Goal: Check status

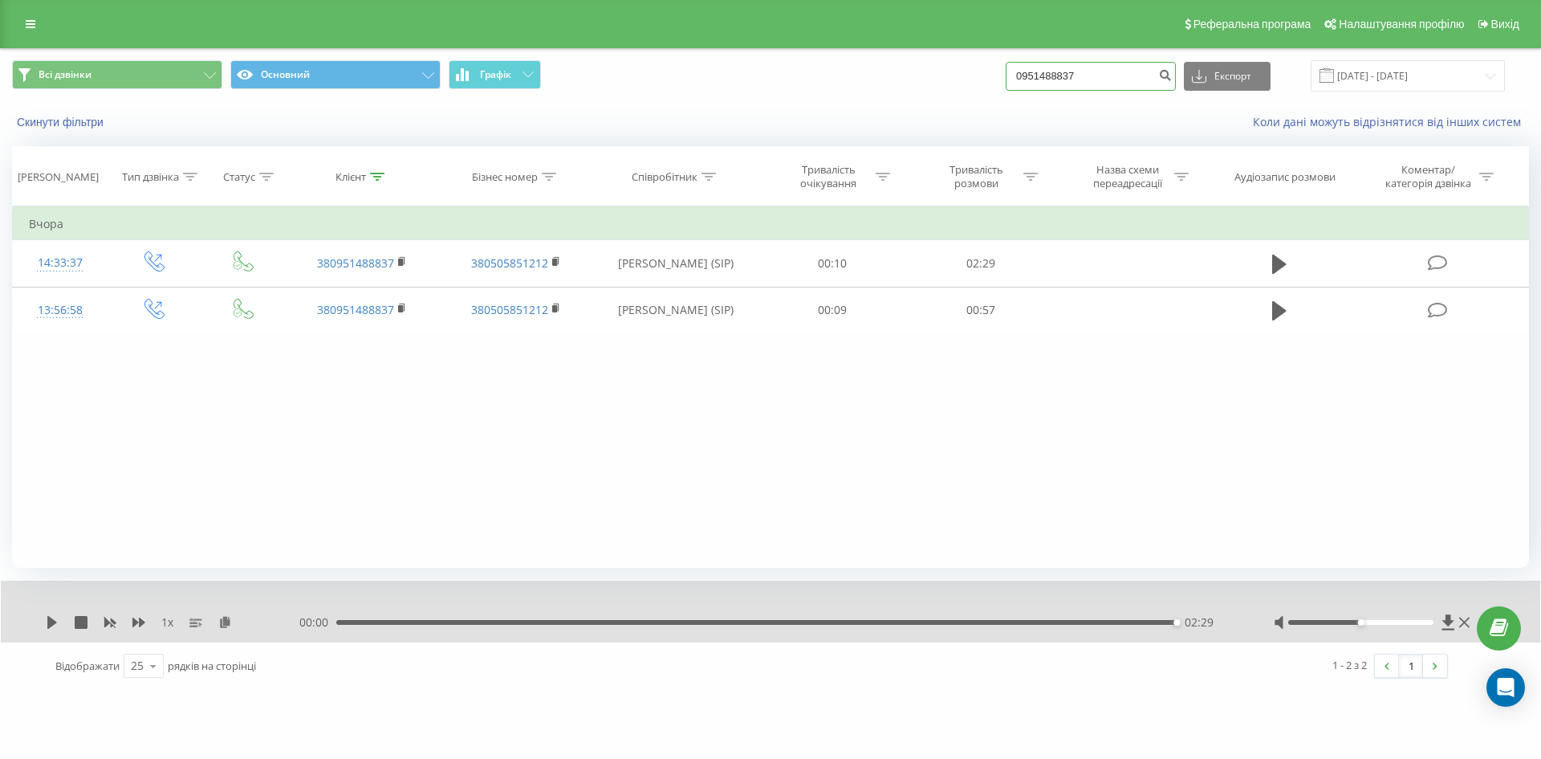
drag, startPoint x: 1100, startPoint y: 74, endPoint x: 966, endPoint y: 76, distance: 134.1
click at [966, 76] on div "Всі дзвінки Основний Графік 0951488837 Експорт .csv .xls .xlsx [DATE] - [DATE]" at bounding box center [770, 75] width 1517 height 31
paste input "380637152704"
click at [1042, 80] on input "380637152704" at bounding box center [1091, 76] width 170 height 29
click at [1106, 79] on input "0637152704" at bounding box center [1091, 76] width 170 height 29
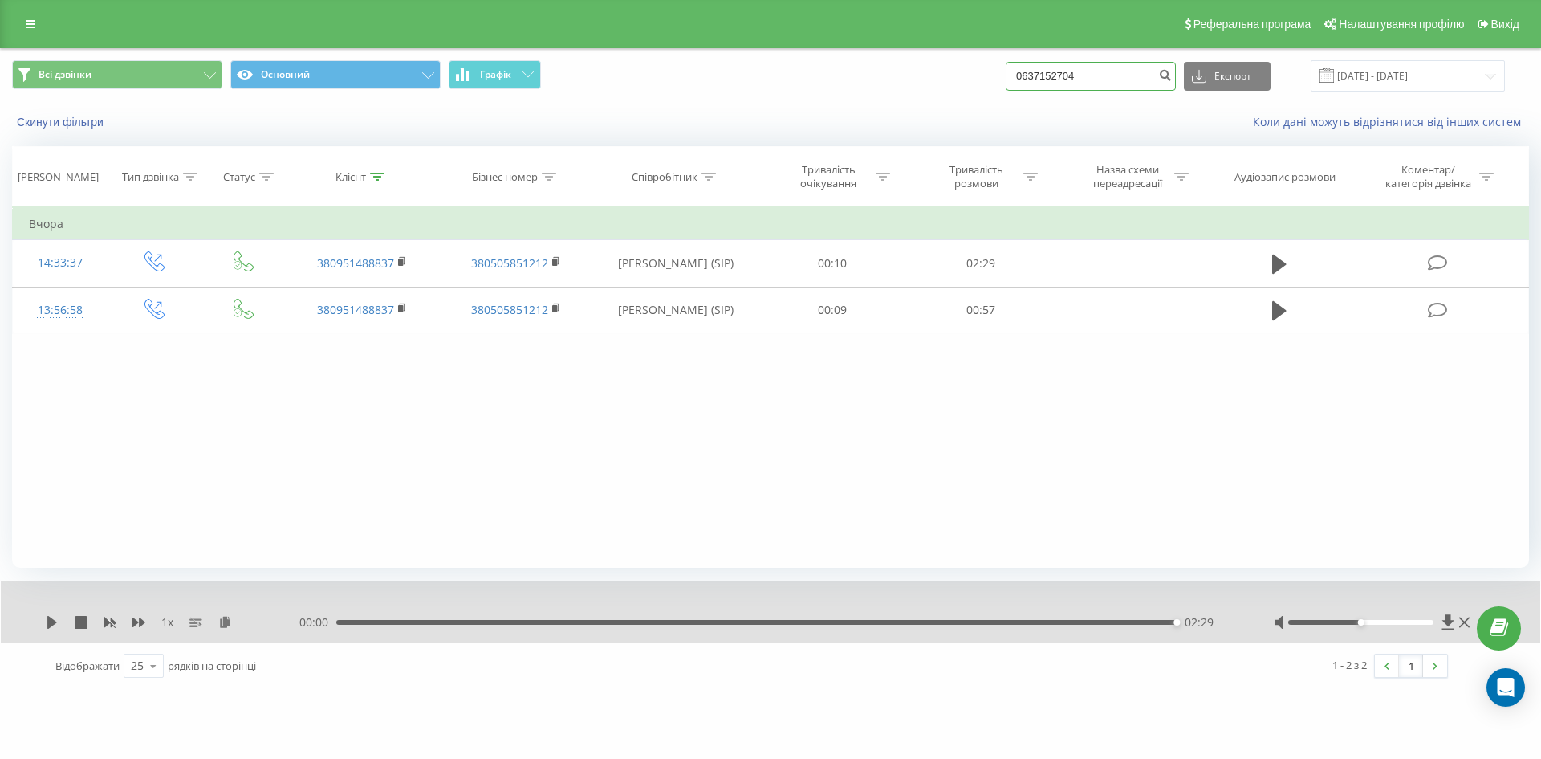
type input "0637152704"
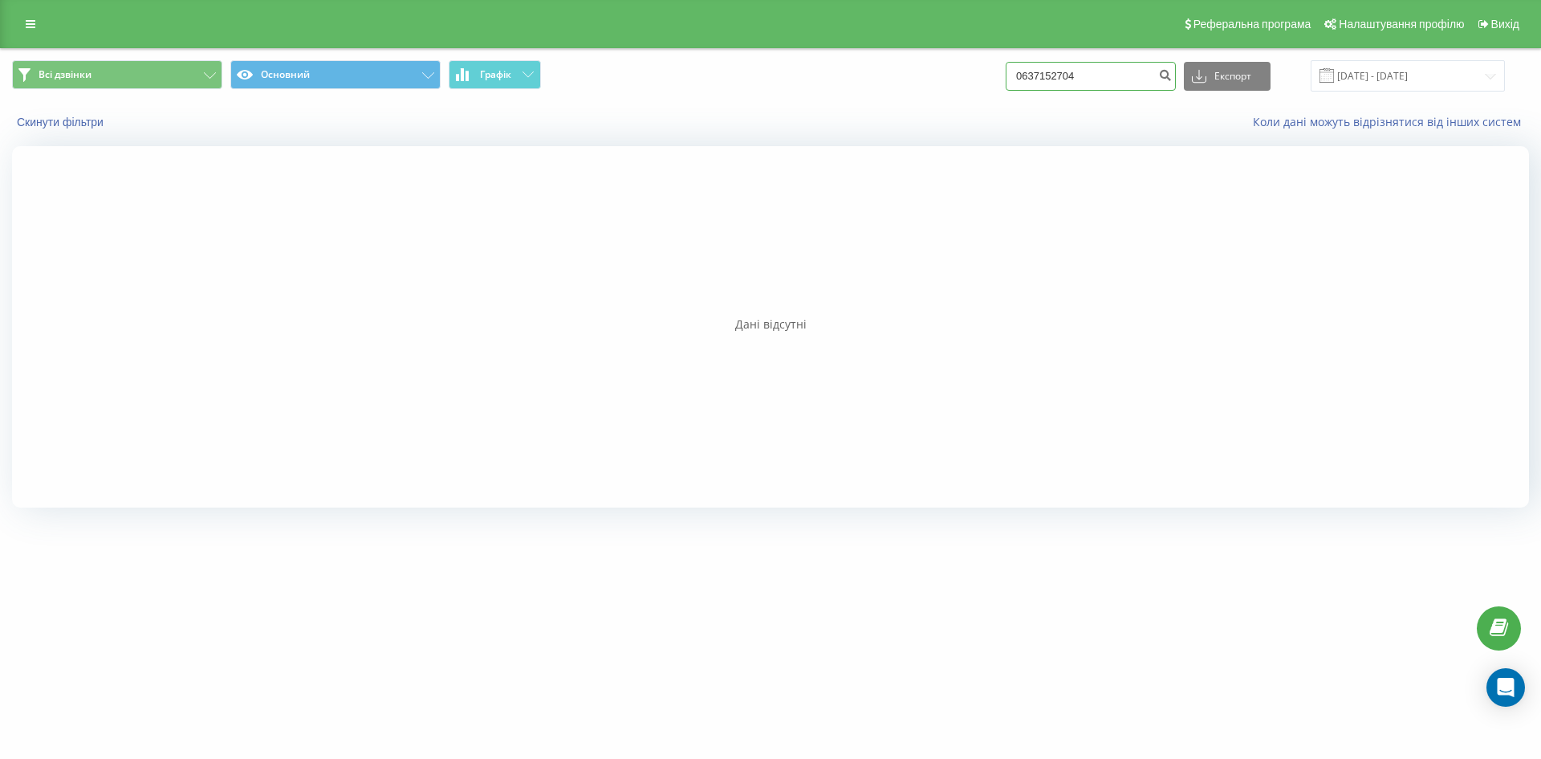
drag, startPoint x: 1104, startPoint y: 75, endPoint x: 914, endPoint y: 78, distance: 190.3
click at [914, 77] on div "Всі дзвінки Основний Графік 0637152704 Експорт .csv .xls .xlsx 21.05.2025 - 21.…" at bounding box center [770, 75] width 1517 height 31
